Goal: Use online tool/utility

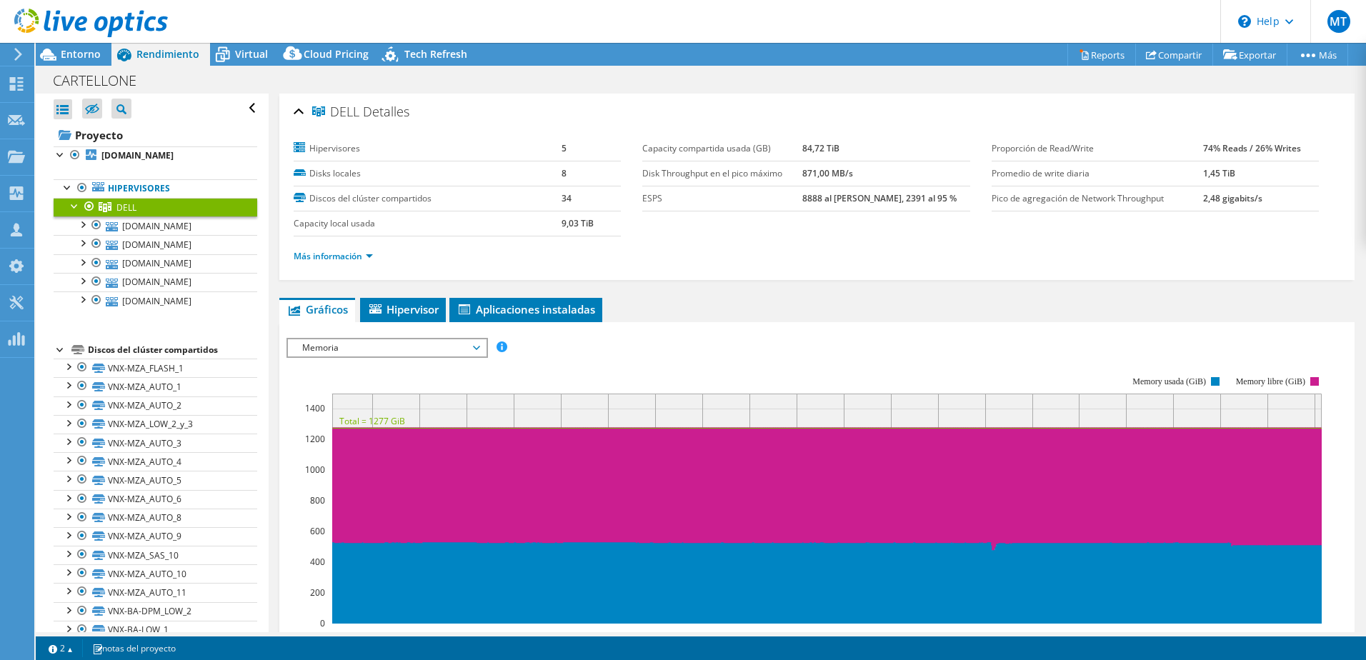
select select "USD"
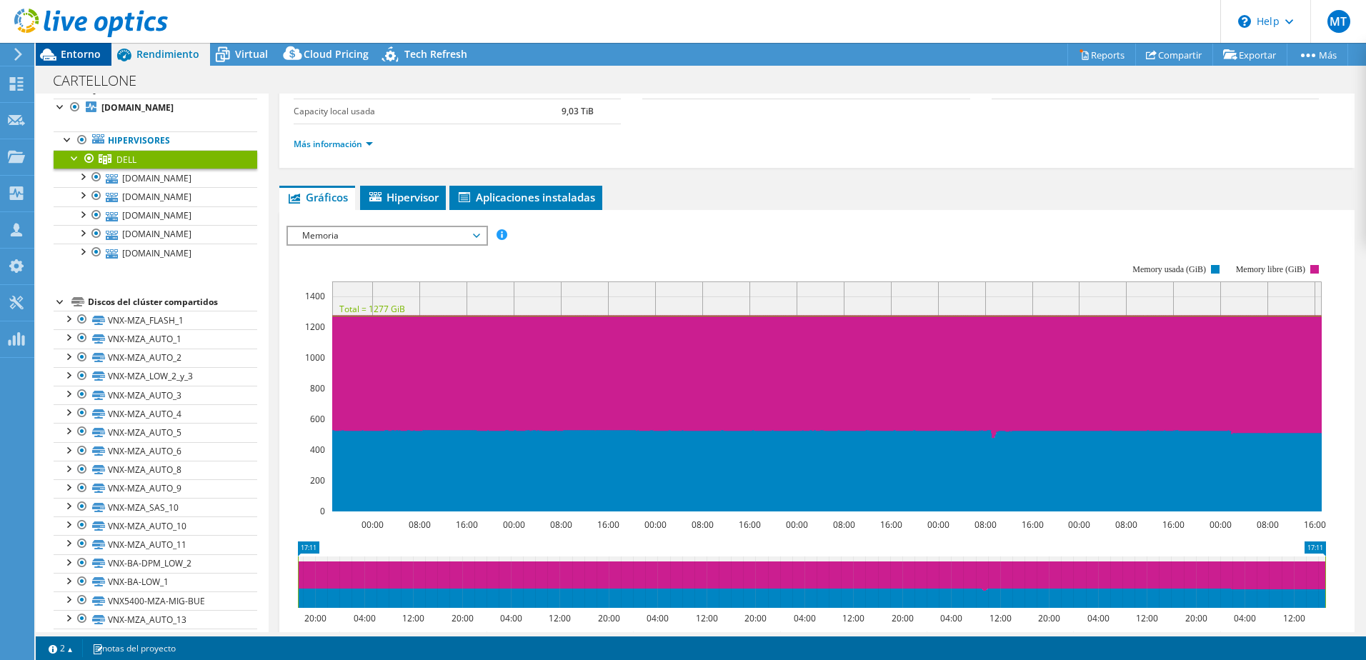
click at [91, 54] on span "Entorno" at bounding box center [81, 54] width 40 height 14
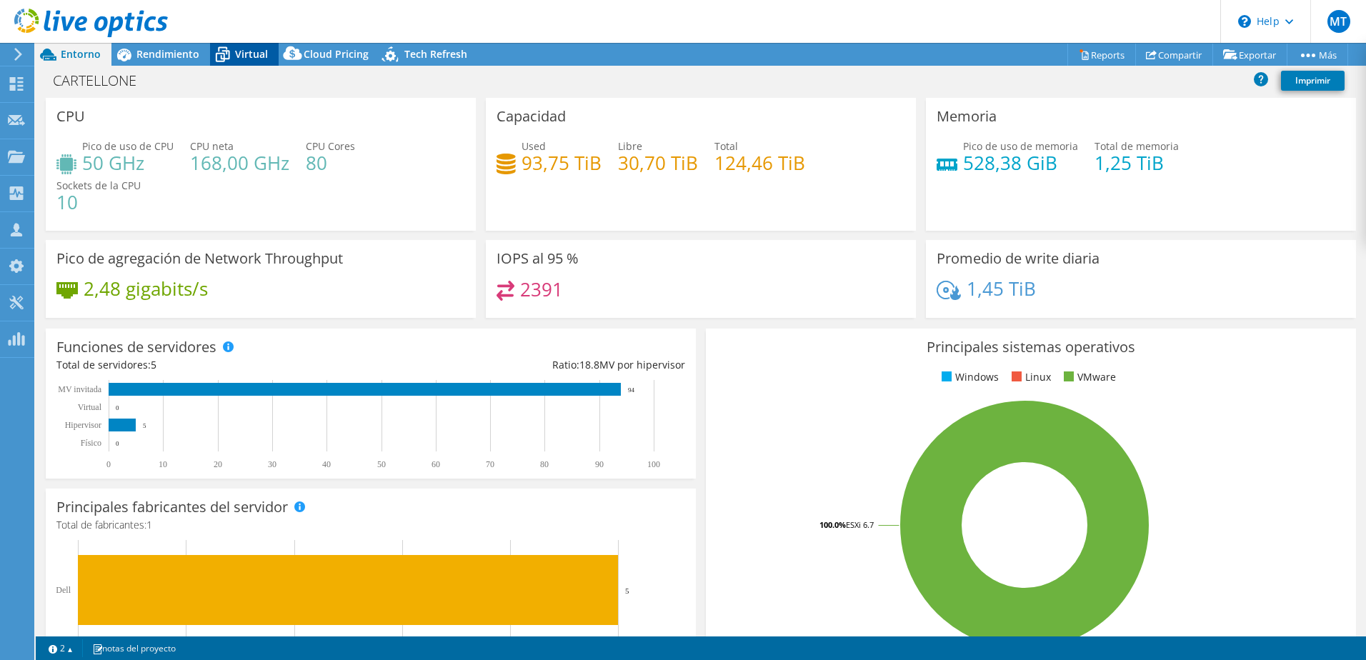
click at [252, 57] on span "Virtual" at bounding box center [251, 54] width 33 height 14
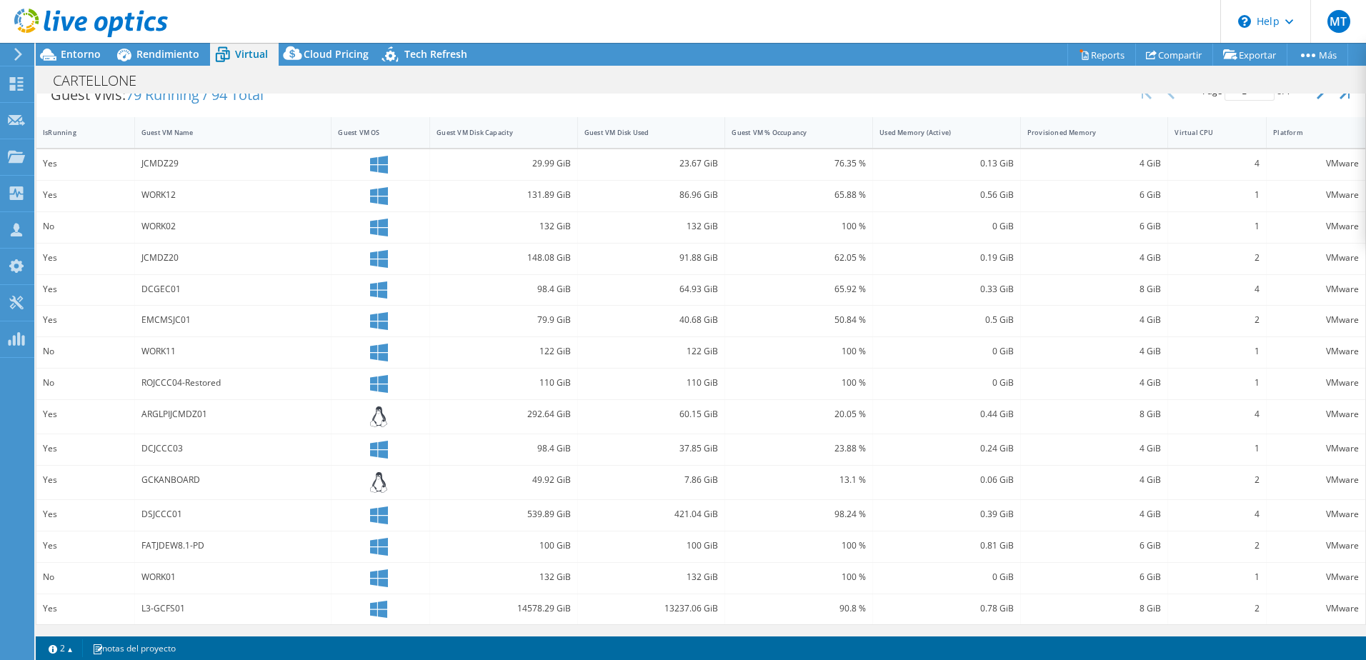
scroll to position [0, 0]
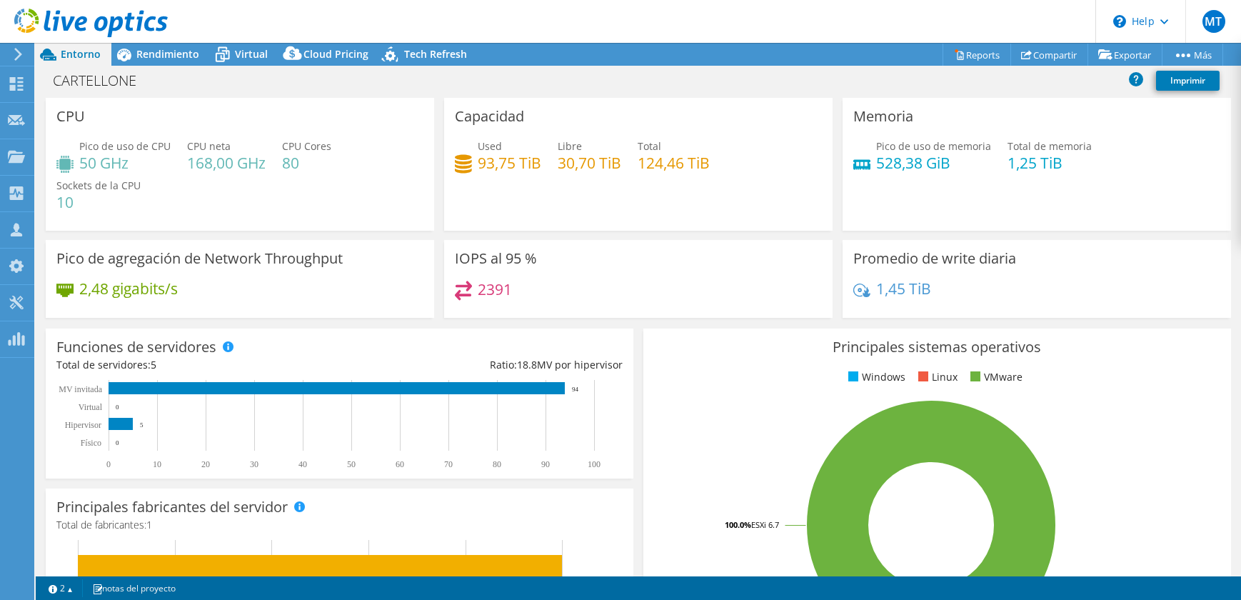
select select "USD"
